Goal: Download file/media

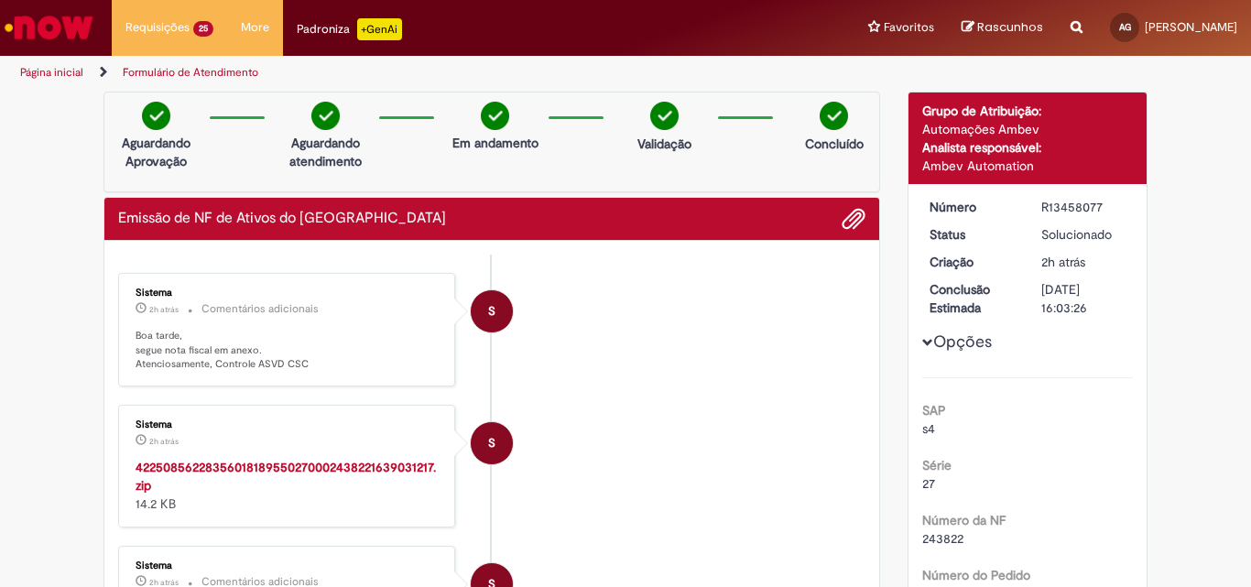
click at [280, 465] on strong "42250856228356018189550270002438221639031217.zip" at bounding box center [286, 476] width 300 height 35
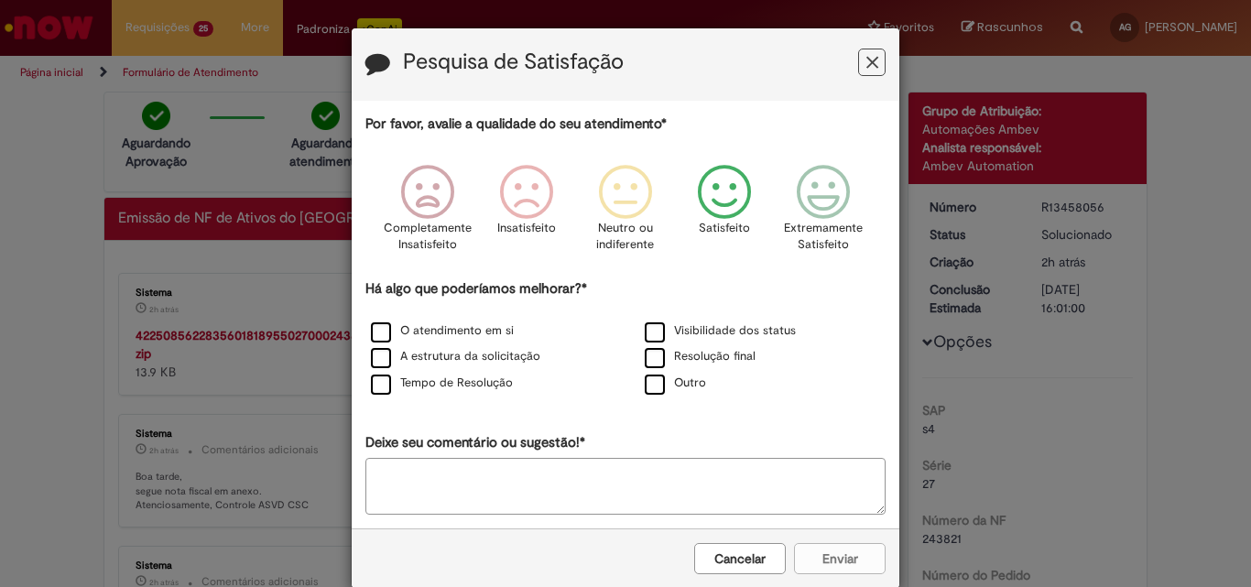
scroll to position [518, 0]
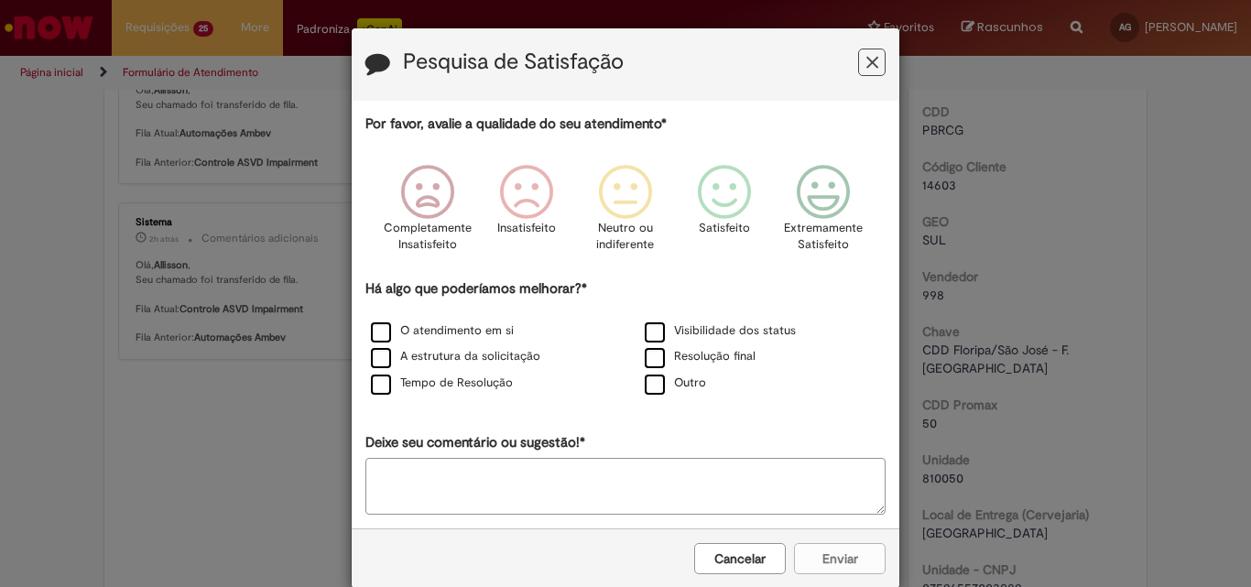
click at [866, 57] on icon "Feedback" at bounding box center [872, 62] width 12 height 19
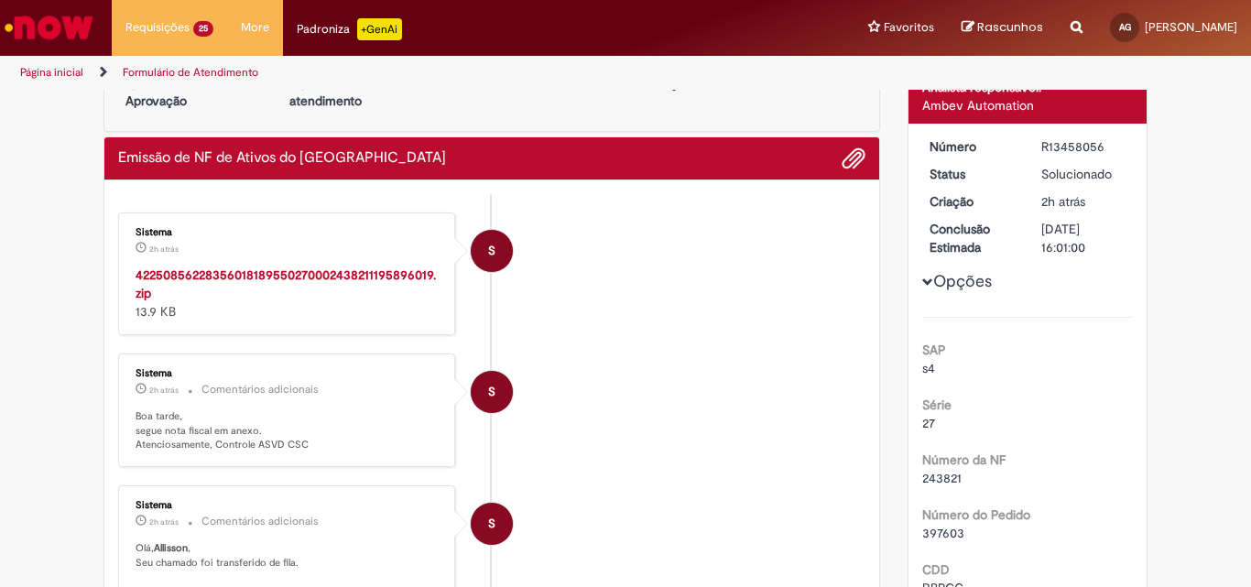
scroll to position [0, 0]
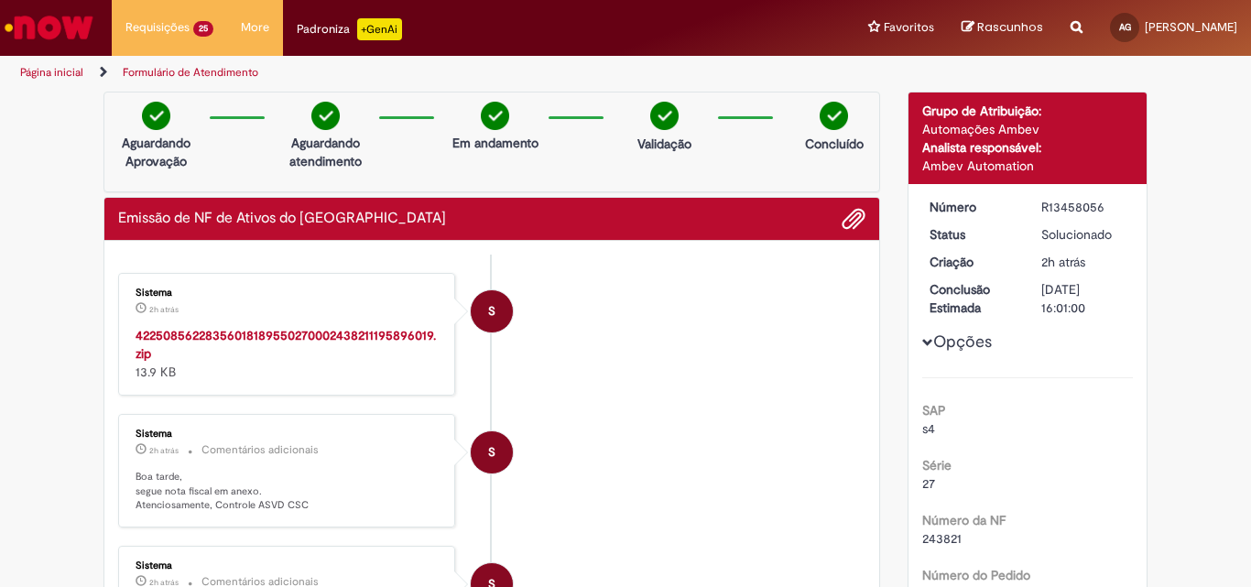
click at [305, 331] on strong "42250856228356018189550270002438211195896019.zip" at bounding box center [286, 344] width 300 height 35
